Goal: Information Seeking & Learning: Learn about a topic

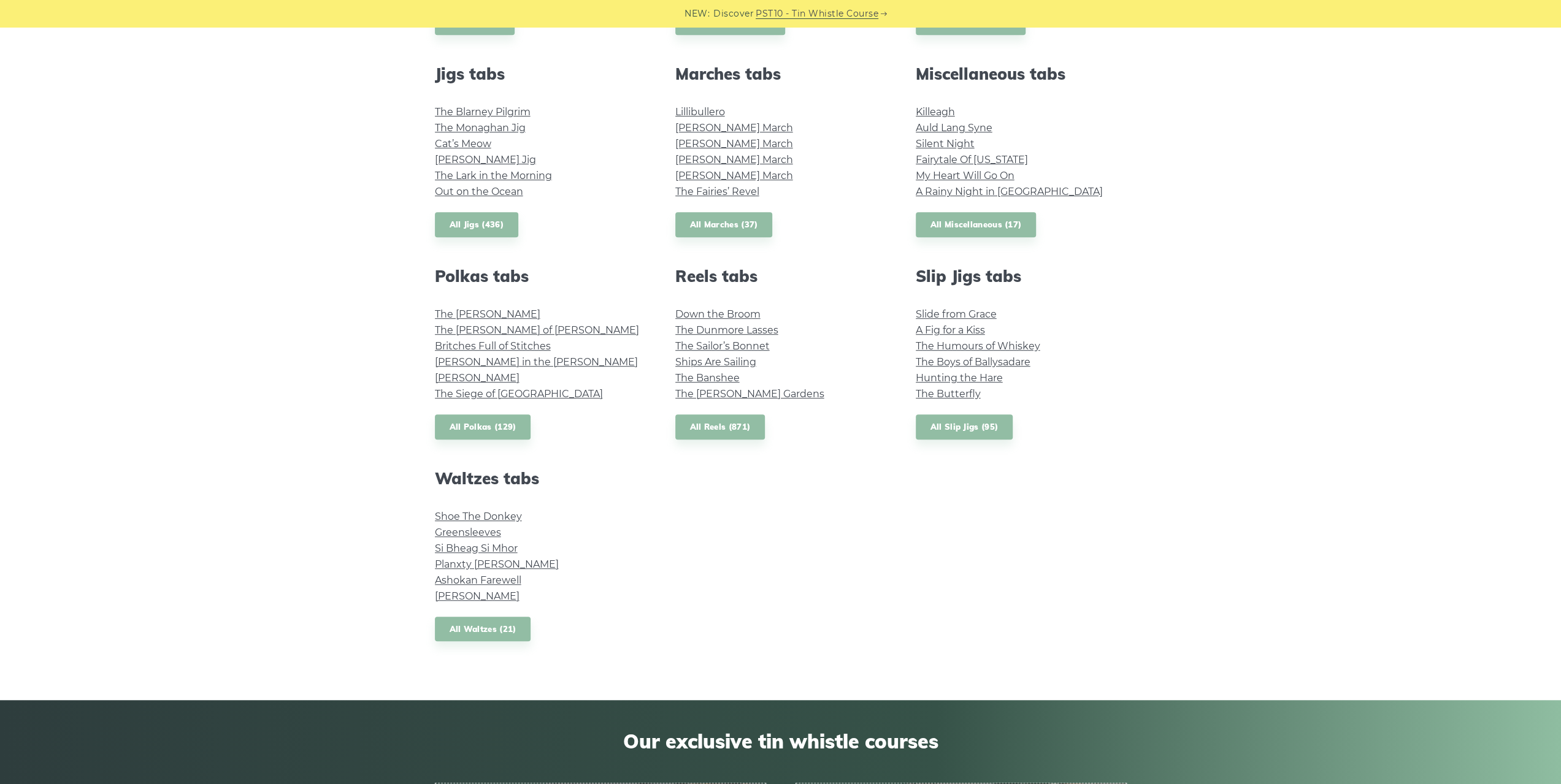
scroll to position [675, 0]
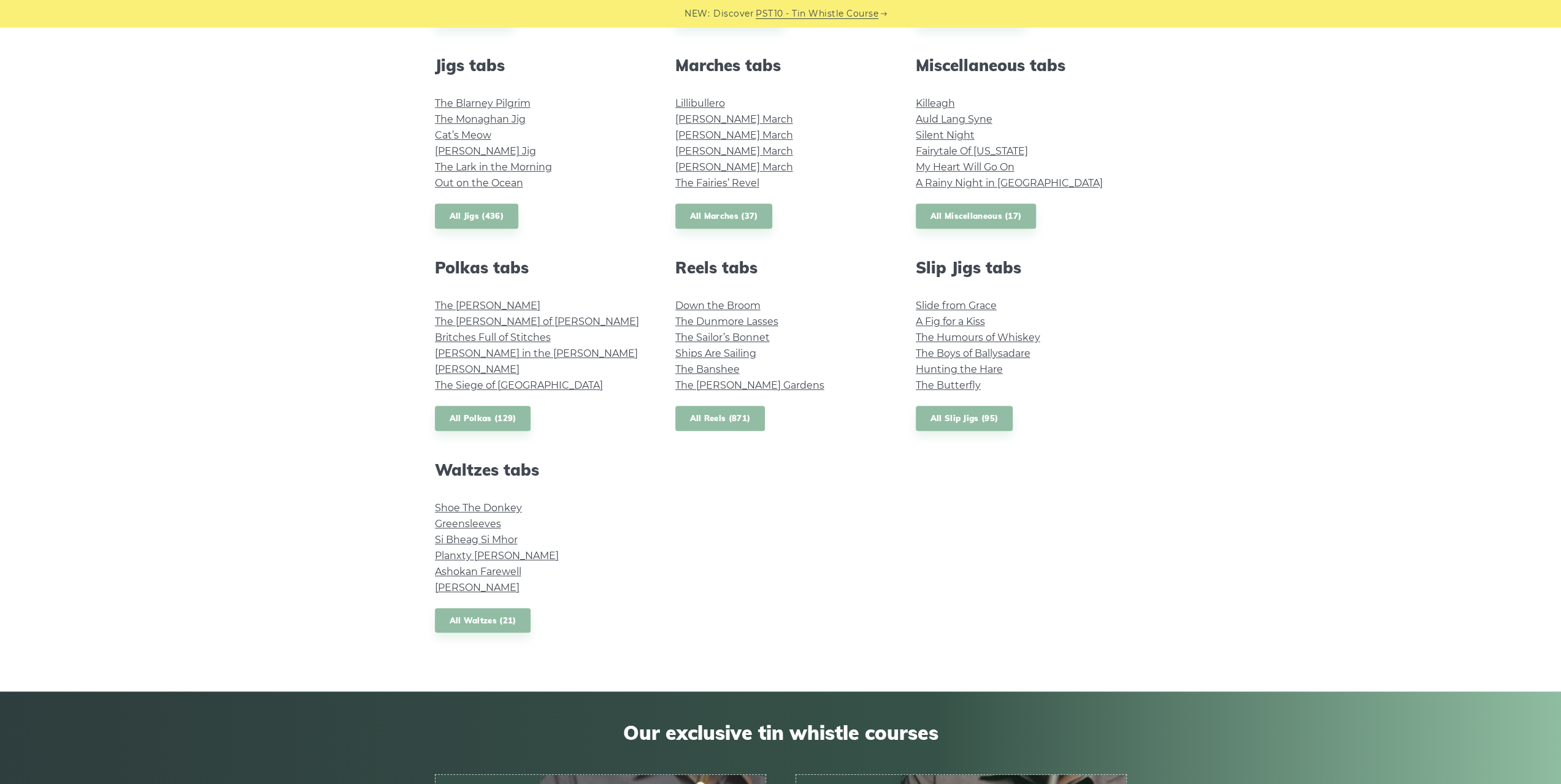
click at [731, 414] on link "All Reels (871)" at bounding box center [721, 418] width 90 height 25
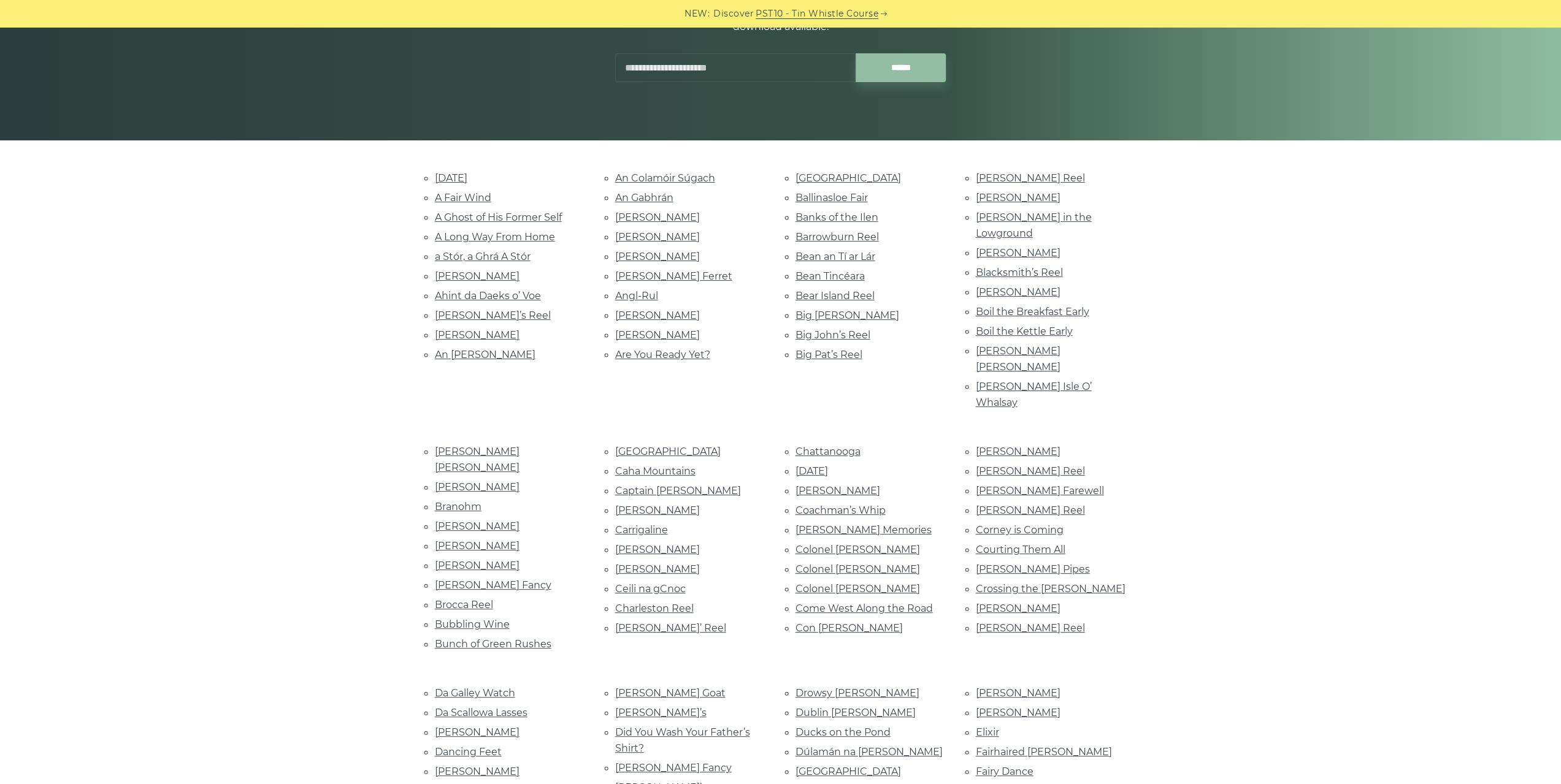
scroll to position [184, 0]
